Goal: Task Accomplishment & Management: Use online tool/utility

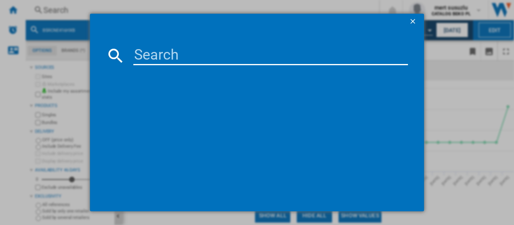
click at [411, 22] on ng-md-icon "getI18NText('BUTTONS.CLOSE_DIALOG')" at bounding box center [414, 22] width 10 height 10
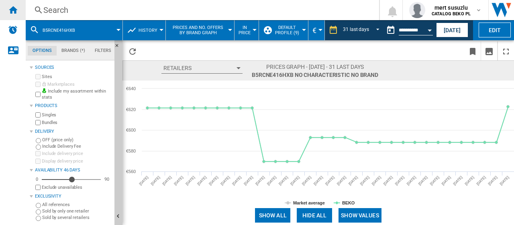
click at [14, 11] on ng-md-icon "Home" at bounding box center [13, 10] width 10 height 10
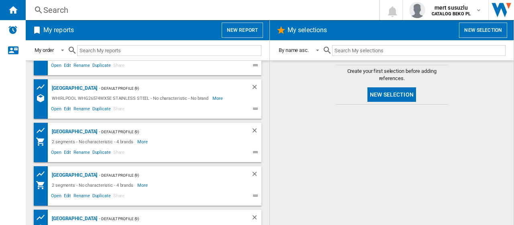
scroll to position [40, 0]
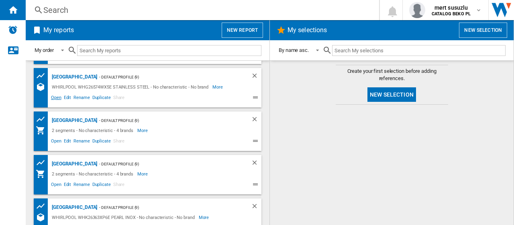
click at [57, 97] on span "Open" at bounding box center [56, 99] width 13 height 10
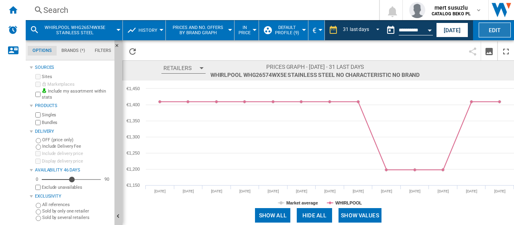
click at [496, 27] on button "Edit" at bounding box center [495, 29] width 32 height 15
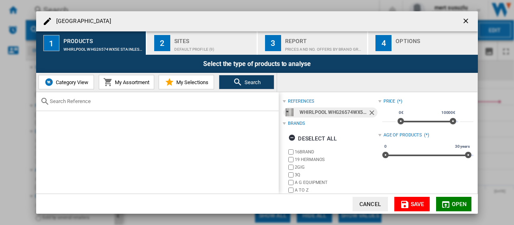
click at [241, 84] on md-icon at bounding box center [238, 82] width 10 height 10
click at [371, 110] on ng-md-icon "Remove" at bounding box center [373, 113] width 10 height 10
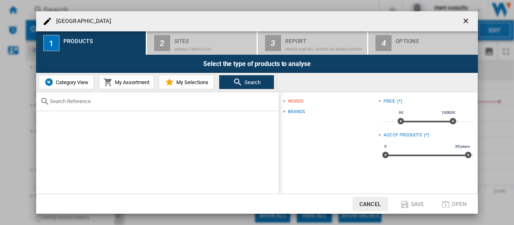
click at [206, 105] on div at bounding box center [157, 101] width 243 height 19
click at [159, 104] on input "text" at bounding box center [162, 101] width 225 height 6
paste input "WHK 26362 XP4E"
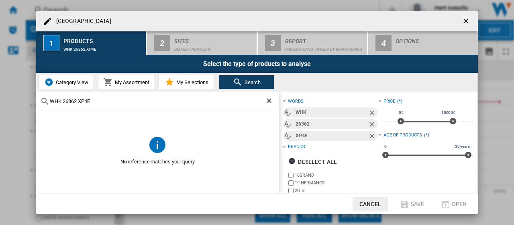
click at [65, 99] on input "WHK 26362 XP4E" at bounding box center [157, 101] width 215 height 6
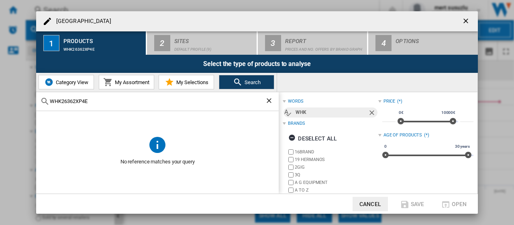
click at [99, 102] on input "WHK26362XP4E" at bounding box center [157, 101] width 215 height 6
type input "WHK26362XP4E"
click at [106, 102] on input "WHK26362XP4E" at bounding box center [157, 101] width 215 height 6
click at [270, 102] on ng-md-icon "Clear search" at bounding box center [270, 101] width 10 height 10
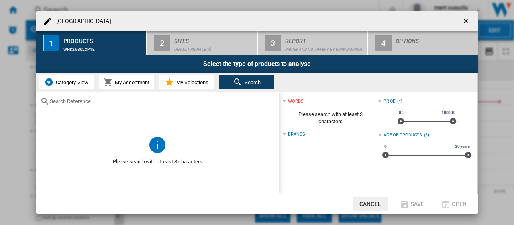
click at [78, 84] on span "Category View" at bounding box center [71, 82] width 35 height 6
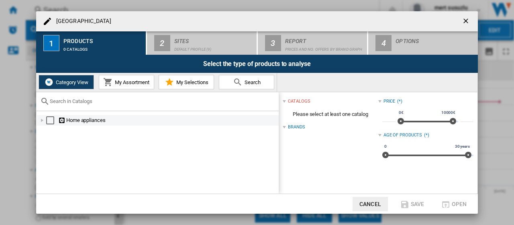
click at [49, 120] on div "Select" at bounding box center [50, 120] width 8 height 8
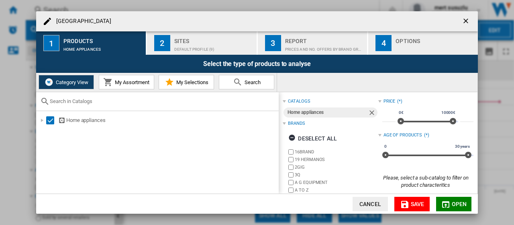
click at [188, 44] on div "Default profile (9)" at bounding box center [213, 47] width 79 height 8
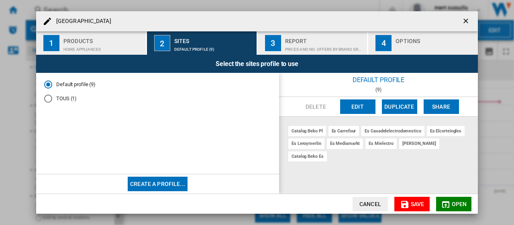
click at [359, 109] on button "Edit" at bounding box center [357, 106] width 35 height 14
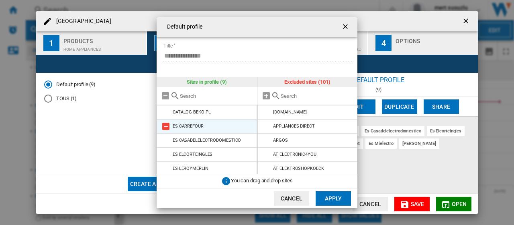
click at [164, 125] on md-icon "{{::title}} {{::getI18NText('BUTTONS.CANCEL')}} ..." at bounding box center [166, 126] width 10 height 10
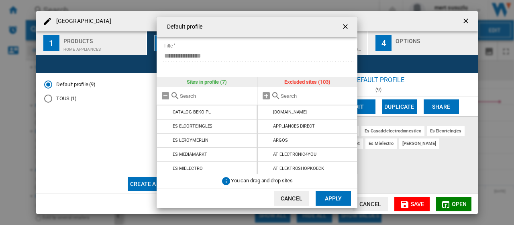
click at [164, 125] on md-icon "{{::title}} {{::getI18NText('BUTTONS.CANCEL')}} ..." at bounding box center [166, 126] width 10 height 10
click at [164, 135] on md-icon "{{::title}} {{::getI18NText('BUTTONS.CANCEL')}} ..." at bounding box center [166, 140] width 10 height 10
click at [164, 125] on md-icon "{{::title}} {{::getI18NText('BUTTONS.CANCEL')}} ..." at bounding box center [166, 126] width 10 height 10
click at [164, 135] on md-icon "{{::title}} {{::getI18NText('BUTTONS.CANCEL')}} ..." at bounding box center [166, 140] width 10 height 10
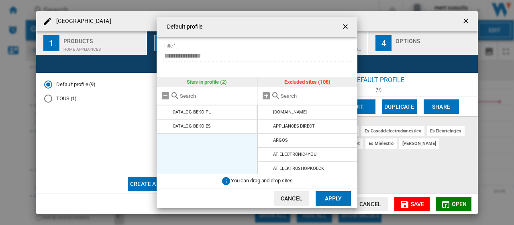
click at [164, 125] on md-icon "{{::title}} {{::getI18NText('BUTTONS.CANCEL')}} ..." at bounding box center [166, 126] width 10 height 10
click at [275, 94] on md-icon "{{::title}} {{::getI18NText('BUTTONS.CANCEL')}} ..." at bounding box center [276, 96] width 10 height 10
click at [283, 96] on input "{{::title}} {{::getI18NText('BUTTONS.CANCEL')}} ..." at bounding box center [317, 96] width 73 height 6
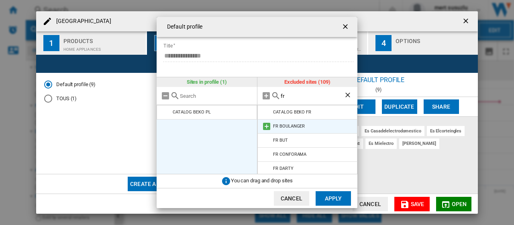
type input "fr"
click at [266, 125] on md-icon "{{::title}} {{::getI18NText('BUTTONS.CANCEL')}} ..." at bounding box center [267, 126] width 10 height 10
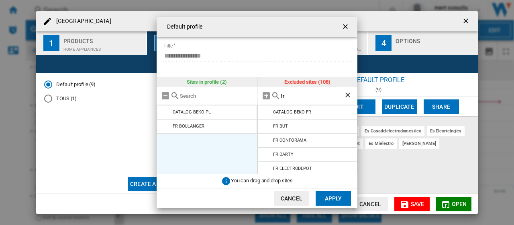
click at [266, 125] on md-icon "{{::title}} {{::getI18NText('BUTTONS.CANCEL')}} ..." at bounding box center [267, 126] width 10 height 10
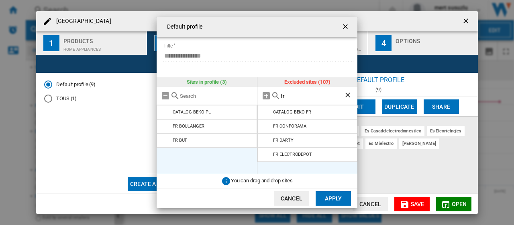
click at [266, 125] on md-icon "{{::title}} {{::getI18NText('BUTTONS.CANCEL')}} ..." at bounding box center [267, 126] width 10 height 10
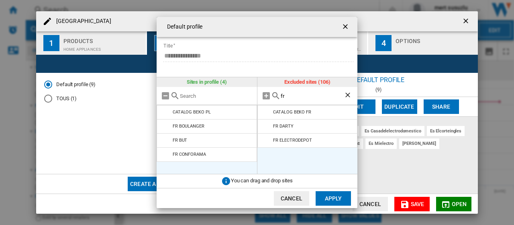
click at [266, 125] on md-icon "{{::title}} {{::getI18NText('BUTTONS.CANCEL')}} ..." at bounding box center [267, 126] width 10 height 10
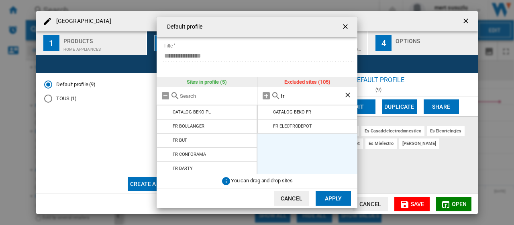
click at [266, 125] on md-icon "{{::title}} {{::getI18NText('BUTTONS.CANCEL')}} ..." at bounding box center [267, 126] width 10 height 10
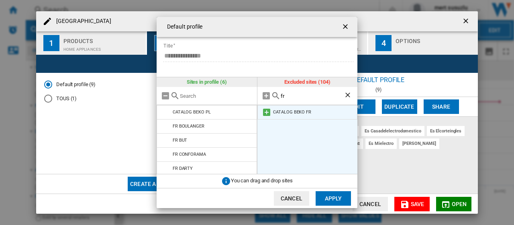
click at [268, 110] on md-icon "{{::title}} {{::getI18NText('BUTTONS.CANCEL')}} ..." at bounding box center [267, 112] width 10 height 10
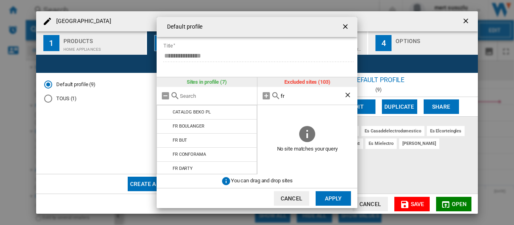
click at [337, 196] on button "Apply" at bounding box center [333, 198] width 35 height 14
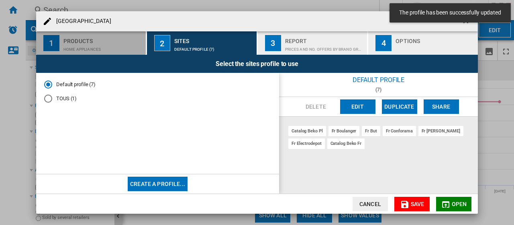
click at [95, 43] on div "Home appliances" at bounding box center [102, 47] width 79 height 8
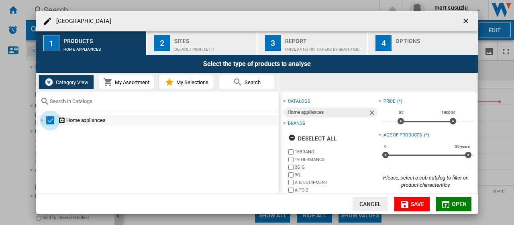
click at [53, 119] on div "Select" at bounding box center [50, 120] width 8 height 8
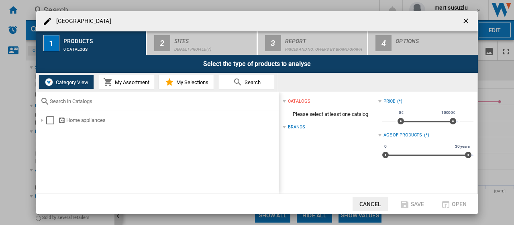
click at [244, 84] on span "Search" at bounding box center [252, 82] width 18 height 6
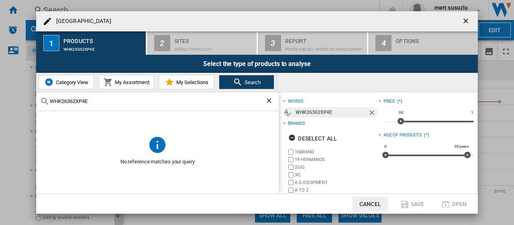
click at [212, 102] on input "WHK26362XP4E" at bounding box center [157, 101] width 215 height 6
paste input "WHK 26362 XP4E"
click at [174, 107] on div "WHK26362XP4EWHK 26362 XP4E" at bounding box center [157, 101] width 243 height 19
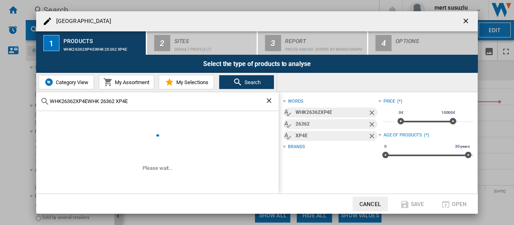
click at [172, 104] on input "WHK26362XP4EWHK 26362 XP4E" at bounding box center [157, 101] width 215 height 6
paste input "text"
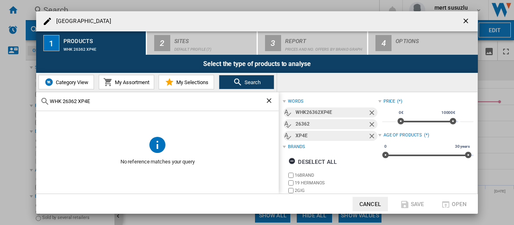
type input "WHK 26362 XP4E"
click at [270, 99] on ng-md-icon "Clear search" at bounding box center [270, 101] width 10 height 10
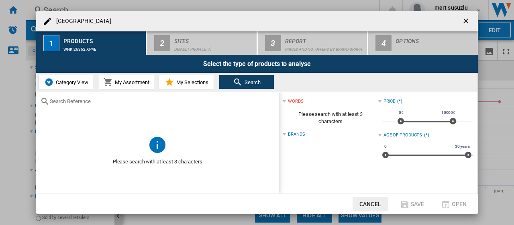
click at [157, 108] on div at bounding box center [157, 101] width 243 height 19
click at [154, 104] on input "text" at bounding box center [162, 101] width 225 height 6
paste input "WHK 26362 XP4E"
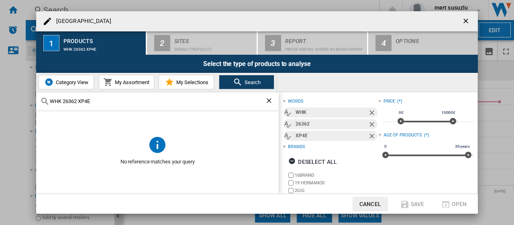
type input "WHK 26362 XP4E"
click at [375, 203] on button "Cancel" at bounding box center [370, 203] width 35 height 14
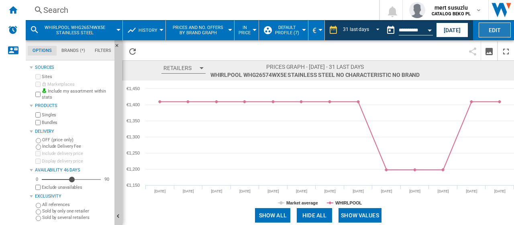
click at [488, 29] on button "Edit" at bounding box center [495, 29] width 32 height 15
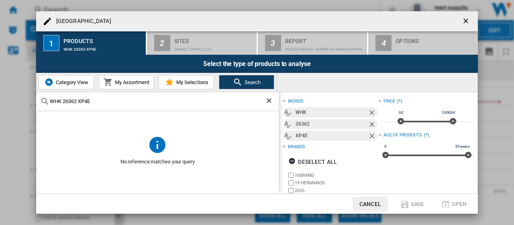
click at [164, 96] on div "WHK 26362 XP4E" at bounding box center [157, 101] width 243 height 19
click at [65, 100] on input "WHK 26362 XP4E" at bounding box center [157, 101] width 215 height 6
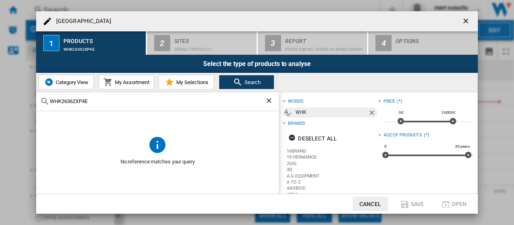
click at [90, 102] on input "WHK26362XP4E" at bounding box center [157, 101] width 215 height 6
type input "WHK26362XP4E"
click at [152, 146] on md-icon at bounding box center [157, 144] width 19 height 19
click at [269, 101] on ng-md-icon "Clear search" at bounding box center [270, 101] width 10 height 10
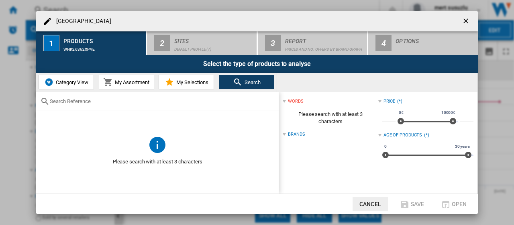
click at [155, 101] on input "text" at bounding box center [162, 101] width 225 height 6
paste input "WHK 26362 XP4E"
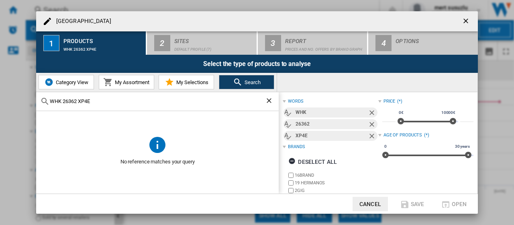
type input "WHK 26362 XP4E"
click at [468, 21] on ng-md-icon "getI18NText('BUTTONS.CLOSE_DIALOG')" at bounding box center [467, 22] width 10 height 10
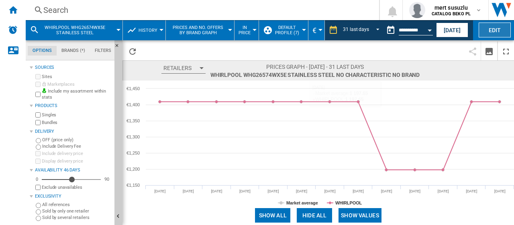
click at [488, 30] on button "Edit" at bounding box center [495, 29] width 32 height 15
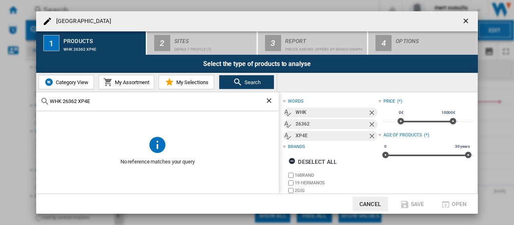
click at [154, 103] on input "WHK 26362 XP4E" at bounding box center [157, 101] width 215 height 6
type input "W"
paste input "WHK 26363 XBR5E"
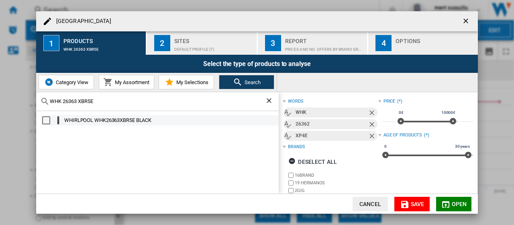
type input "WHK 26363 XBR5E"
click at [46, 120] on div "Select" at bounding box center [46, 120] width 8 height 8
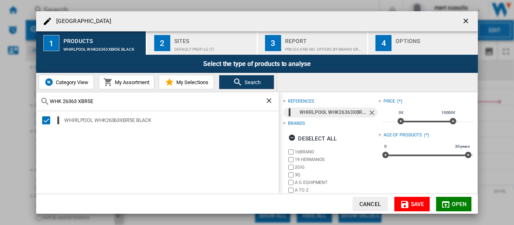
click at [448, 204] on md-icon "button" at bounding box center [446, 204] width 10 height 10
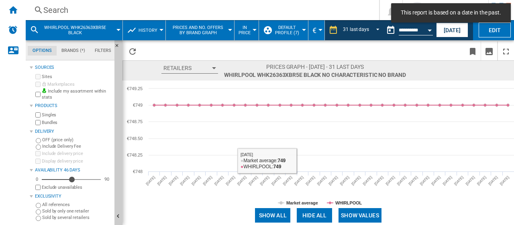
click at [367, 215] on button "Show values" at bounding box center [360, 215] width 43 height 14
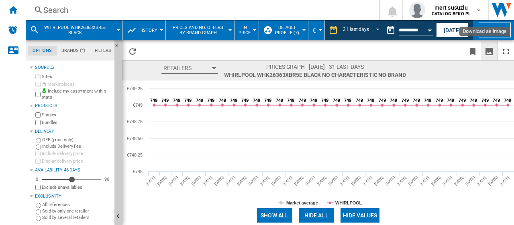
click at [488, 51] on ng-md-icon "Download as image" at bounding box center [489, 52] width 10 height 10
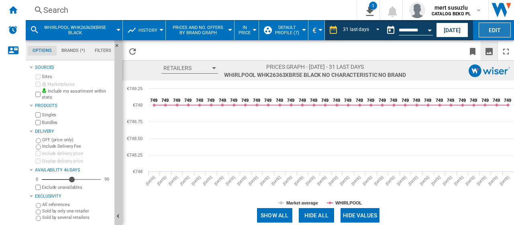
click at [486, 28] on button "Edit" at bounding box center [495, 29] width 32 height 15
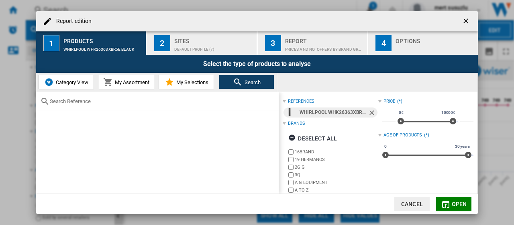
click at [255, 84] on span "Search" at bounding box center [252, 82] width 18 height 6
click at [228, 102] on input "text" at bounding box center [162, 101] width 225 height 6
paste input "WHK 25364 W4E"
type input "WHK 25364 W4E"
click at [370, 112] on ng-md-icon "Remove" at bounding box center [373, 113] width 10 height 10
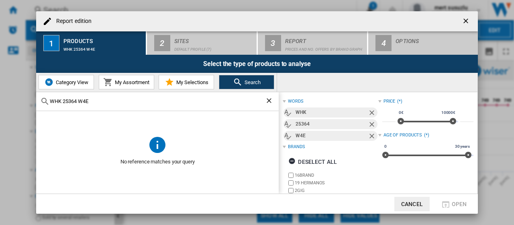
click at [272, 97] on ng-md-icon "Clear search" at bounding box center [270, 101] width 10 height 10
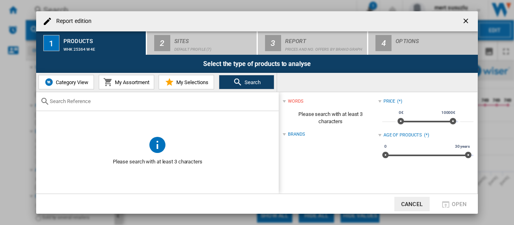
click at [198, 106] on div at bounding box center [157, 101] width 243 height 19
click at [198, 100] on input "text" at bounding box center [162, 101] width 225 height 6
paste input "WHK 25364 XP4E1"
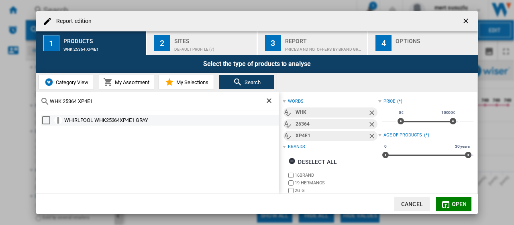
type input "WHK 25364 XP4E1"
click at [46, 119] on div "Select" at bounding box center [46, 120] width 8 height 8
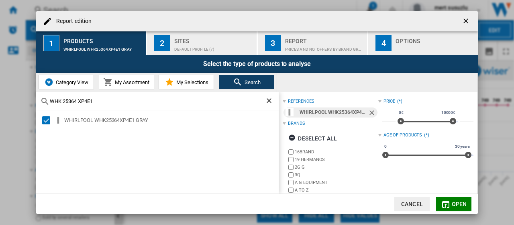
click at [456, 204] on span "Open" at bounding box center [459, 203] width 15 height 6
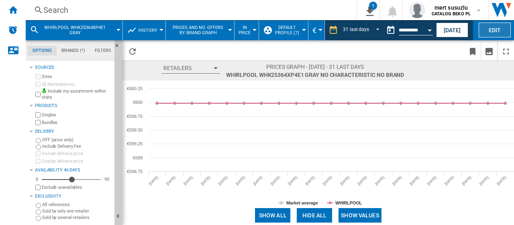
click at [487, 29] on button "Edit" at bounding box center [495, 29] width 32 height 15
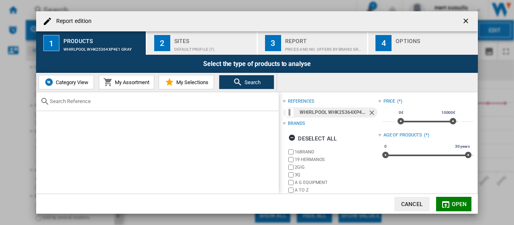
click at [149, 106] on div at bounding box center [157, 101] width 243 height 19
click at [147, 105] on div at bounding box center [157, 101] width 243 height 19
click at [147, 102] on input "text" at bounding box center [162, 101] width 225 height 6
paste input "WHK 25364 W4E"
type input "WHK 25364 W4E"
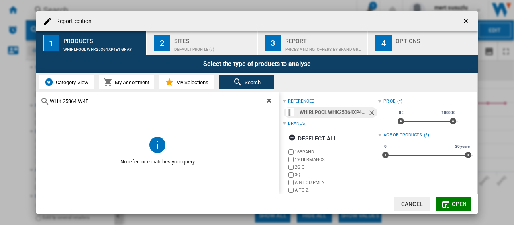
click at [270, 99] on ng-md-icon "Clear search" at bounding box center [270, 101] width 10 height 10
click at [456, 202] on span "Open" at bounding box center [459, 203] width 15 height 6
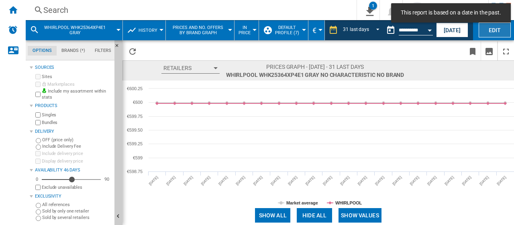
click at [500, 36] on button "Edit" at bounding box center [495, 29] width 32 height 15
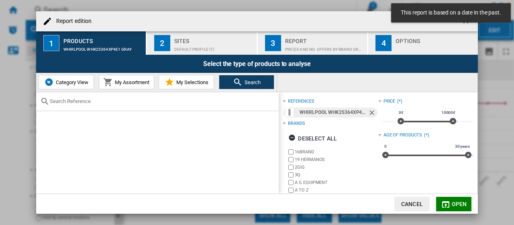
click at [171, 102] on input "text" at bounding box center [162, 101] width 225 height 6
paste input "WHK 25364 W4E"
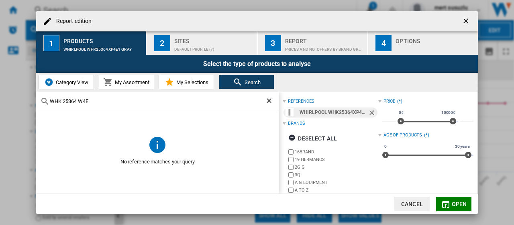
click at [65, 100] on input "WHK 25364 W4E" at bounding box center [157, 101] width 215 height 6
click at [150, 100] on input "WHK25364W4E" at bounding box center [157, 101] width 215 height 6
type input "WHK25364W4E"
click at [452, 203] on span "Open" at bounding box center [459, 203] width 15 height 6
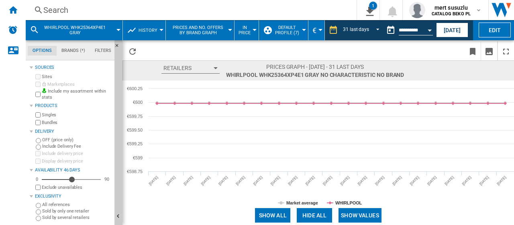
click at [356, 215] on button "Show values" at bounding box center [360, 215] width 43 height 14
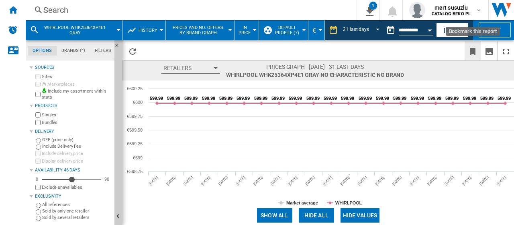
click at [471, 50] on ng-md-icon "Bookmark this report" at bounding box center [473, 52] width 10 height 10
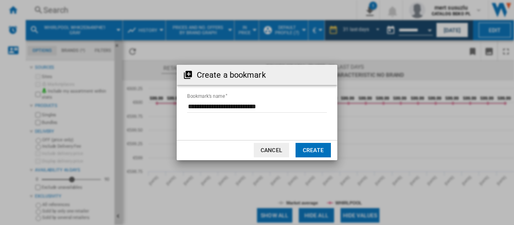
click at [325, 151] on button "Create" at bounding box center [313, 150] width 35 height 14
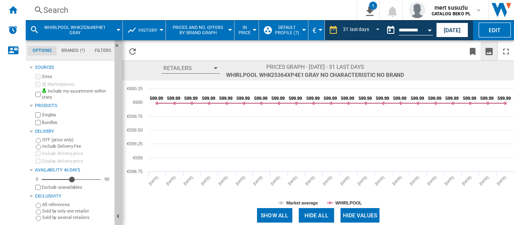
click at [489, 50] on ng-md-icon "Download as image" at bounding box center [489, 52] width 10 height 10
